Goal: Information Seeking & Learning: Learn about a topic

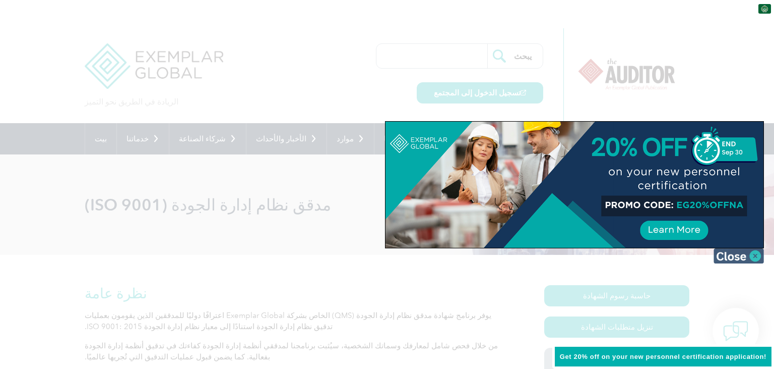
click at [756, 255] on img at bounding box center [739, 255] width 50 height 15
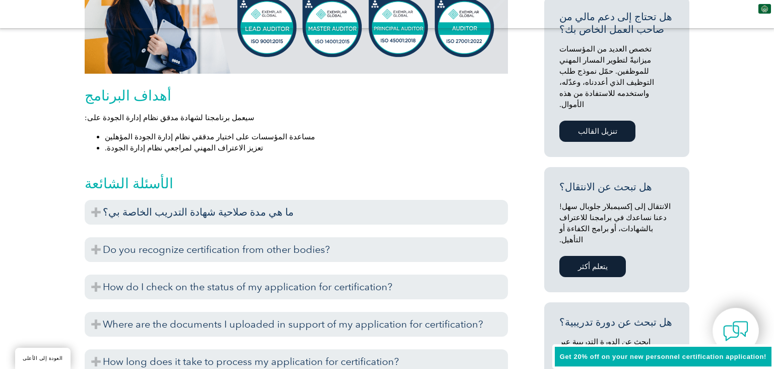
scroll to position [522, 0]
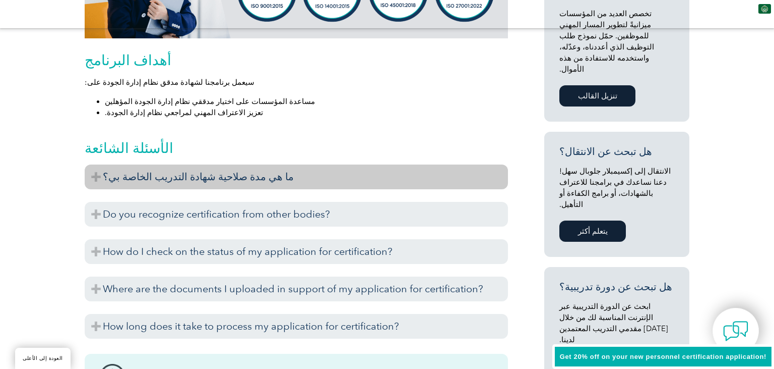
click at [99, 178] on h3 "ما هي مدة صلاحية شهادة التدريب الخاصة بي؟" at bounding box center [297, 176] width 424 height 25
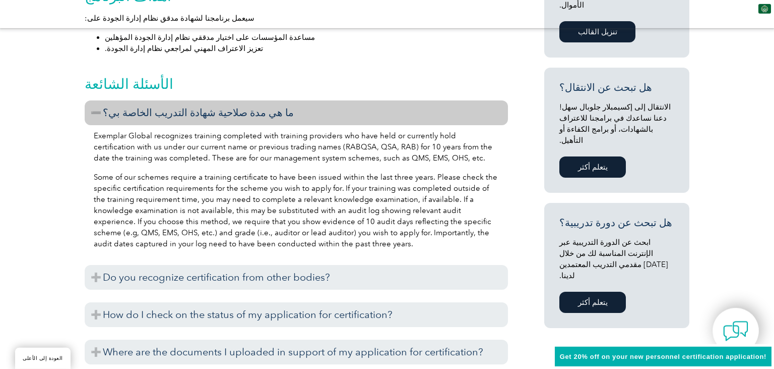
scroll to position [588, 0]
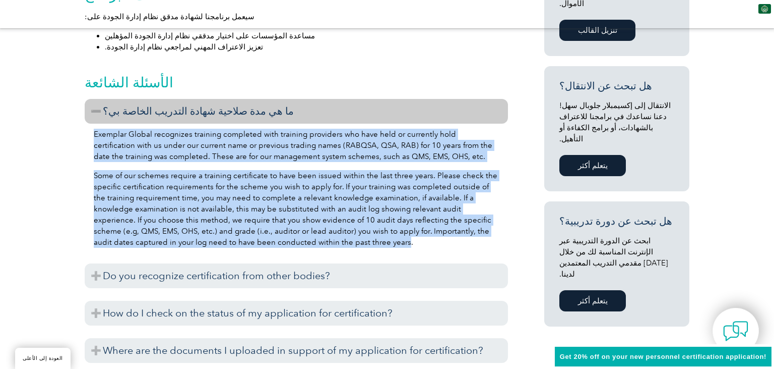
drag, startPoint x: 320, startPoint y: 245, endPoint x: 92, endPoint y: 132, distance: 253.9
click at [92, 132] on div "Exemplar Global recognizes training completed with training providers who have …" at bounding box center [297, 190] width 424 height 132
copy div "Exemplar Global recognizes training completed with training providers who have …"
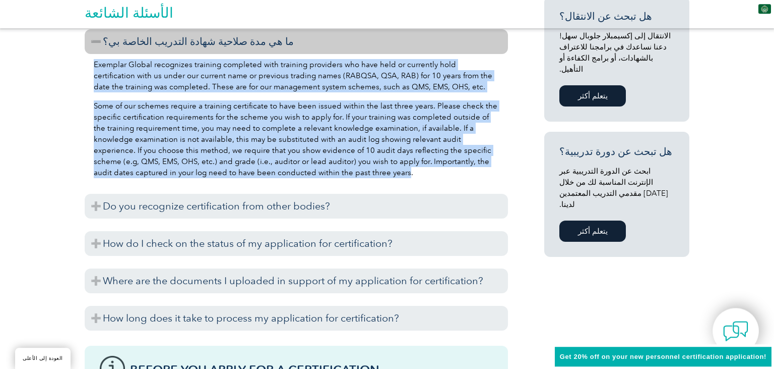
scroll to position [653, 0]
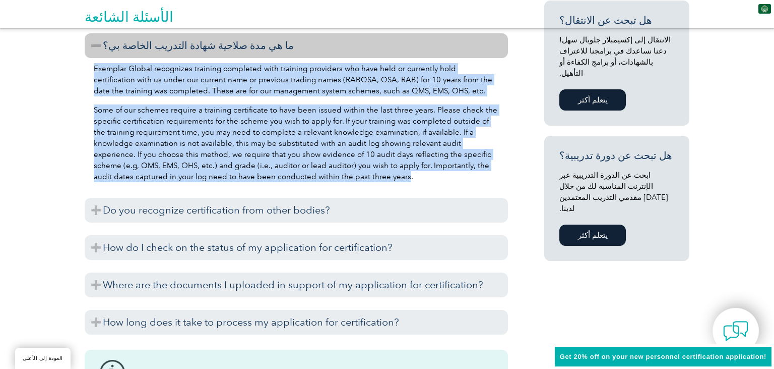
click at [591, 230] on font "يتعلم أكثر" at bounding box center [593, 234] width 30 height 9
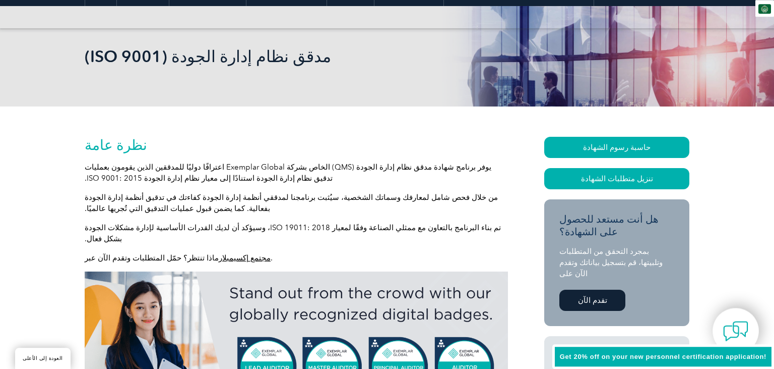
scroll to position [131, 0]
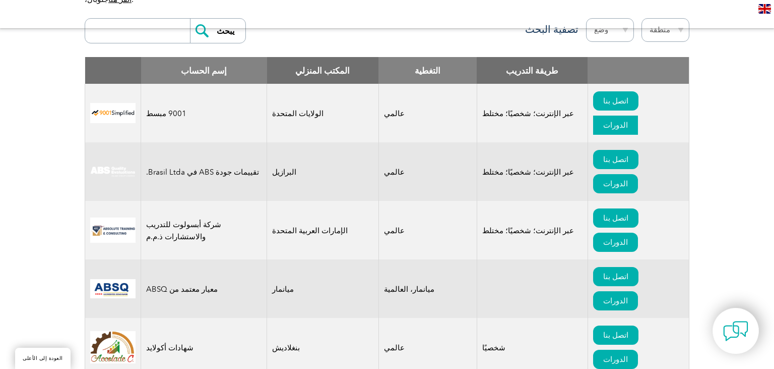
click at [624, 121] on font "الدورات" at bounding box center [616, 125] width 25 height 9
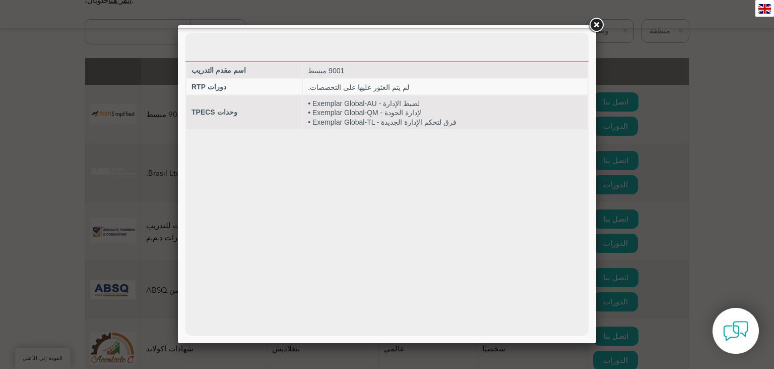
click at [719, 104] on div at bounding box center [387, 184] width 774 height 369
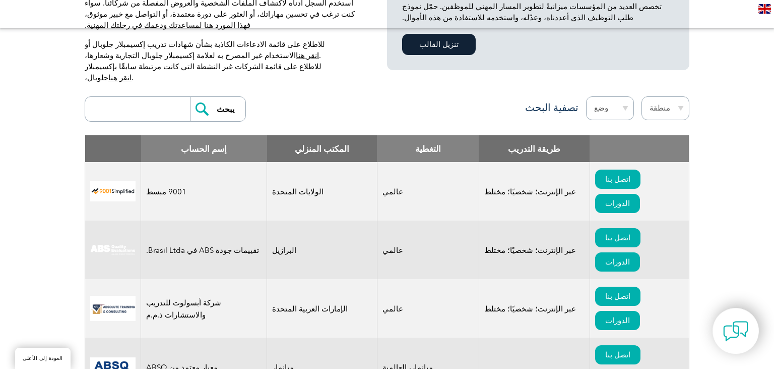
scroll to position [327, 0]
